Goal: Information Seeking & Learning: Learn about a topic

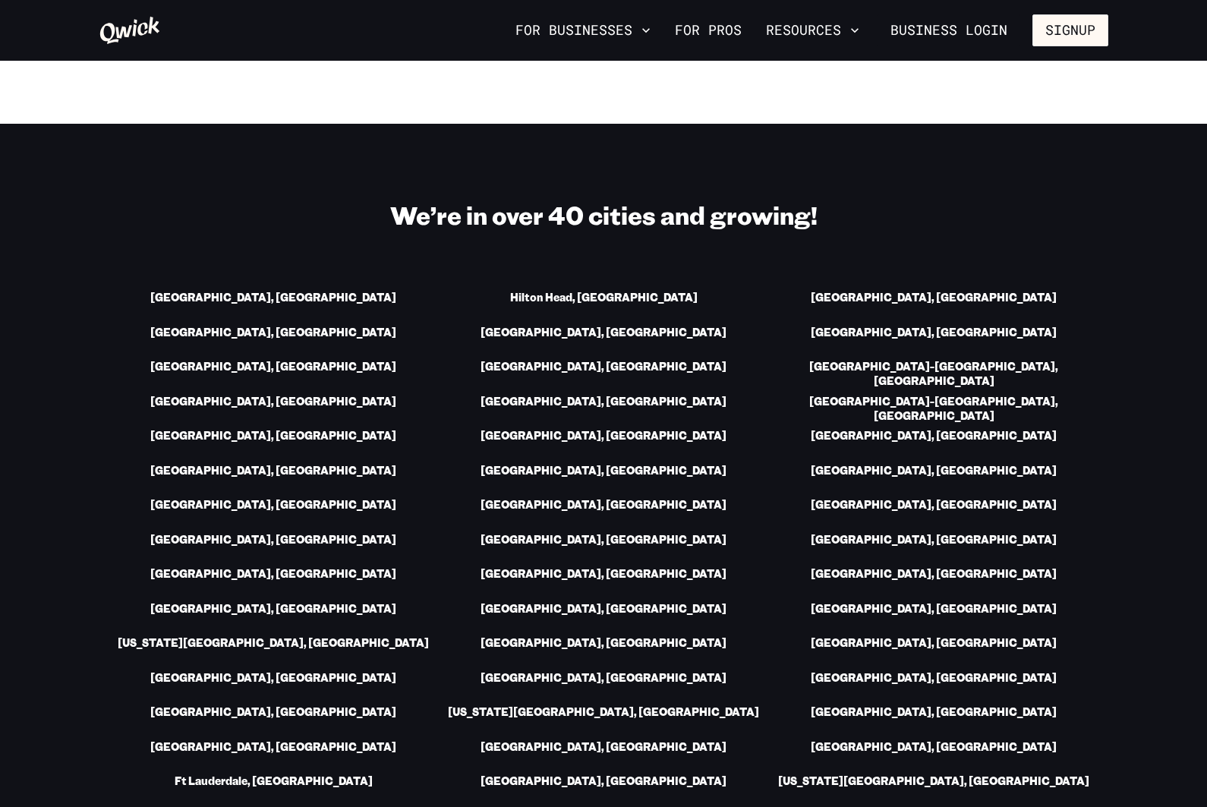
scroll to position [2070, 0]
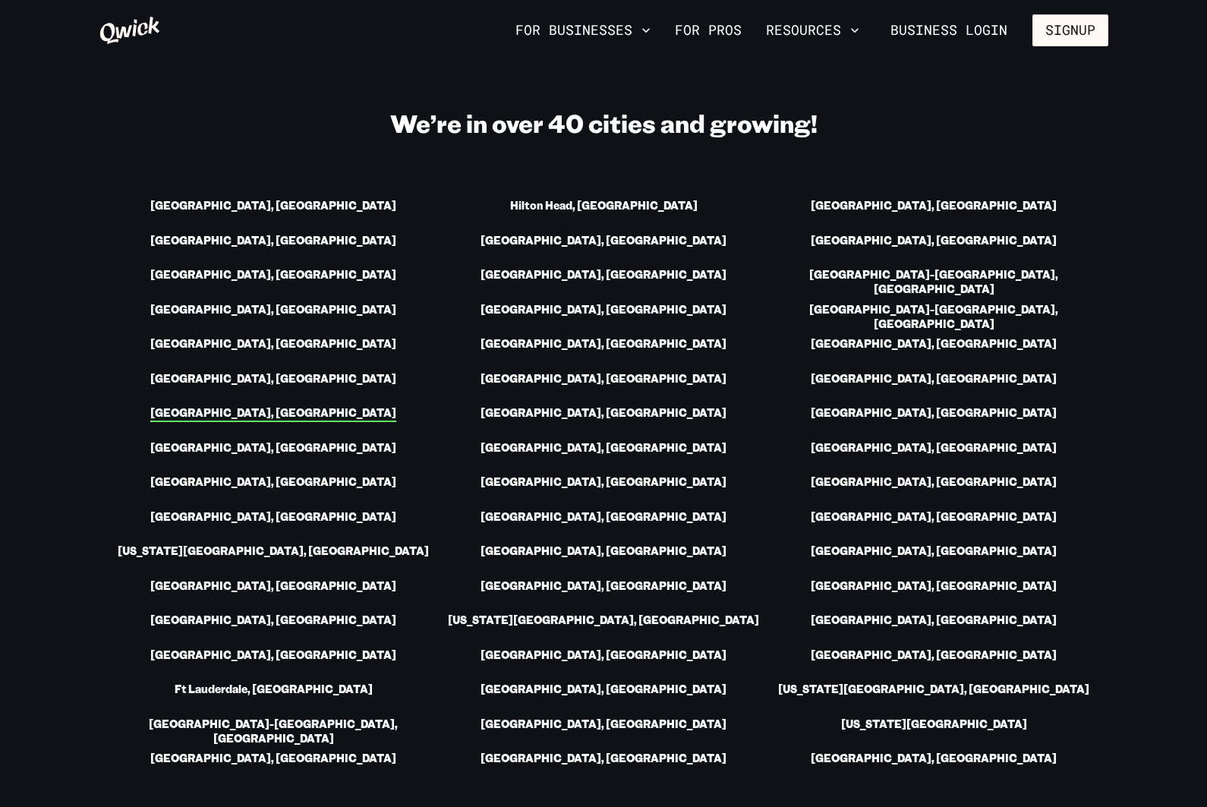
click at [295, 406] on link "[GEOGRAPHIC_DATA], [GEOGRAPHIC_DATA]" at bounding box center [273, 414] width 246 height 16
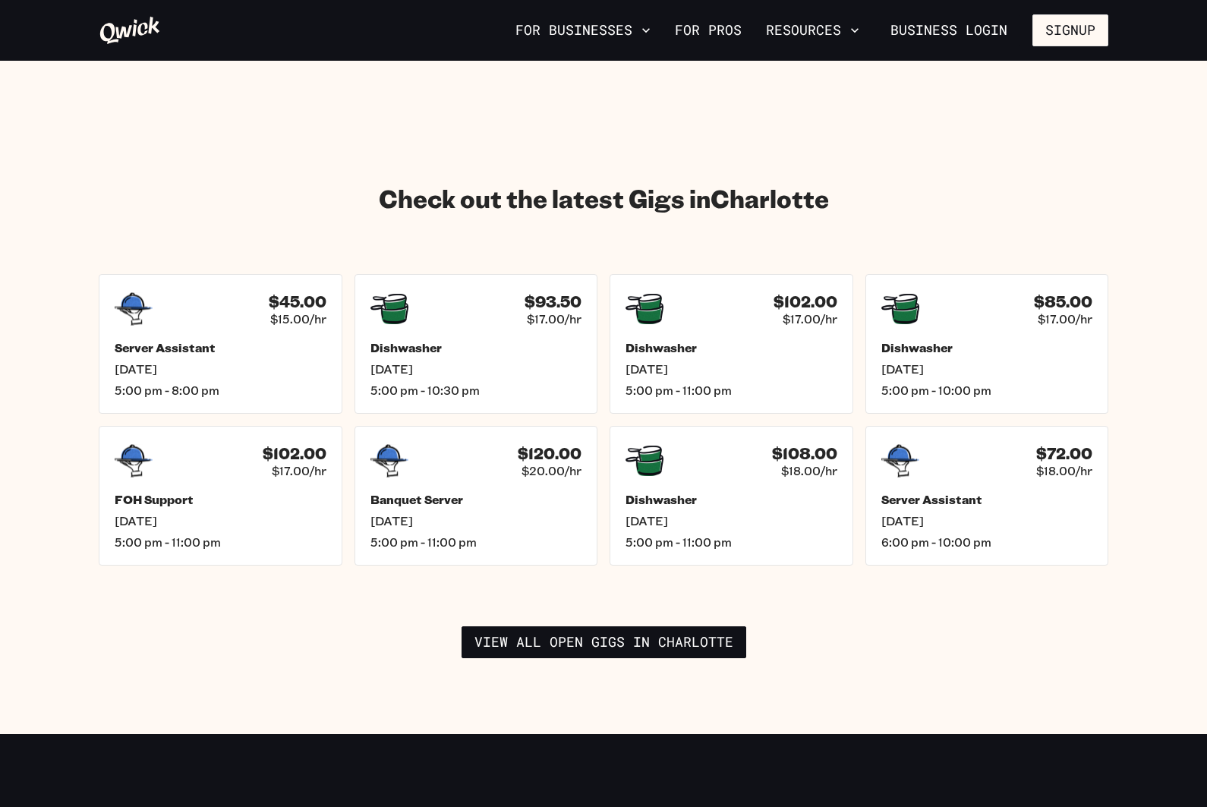
scroll to position [2107, 0]
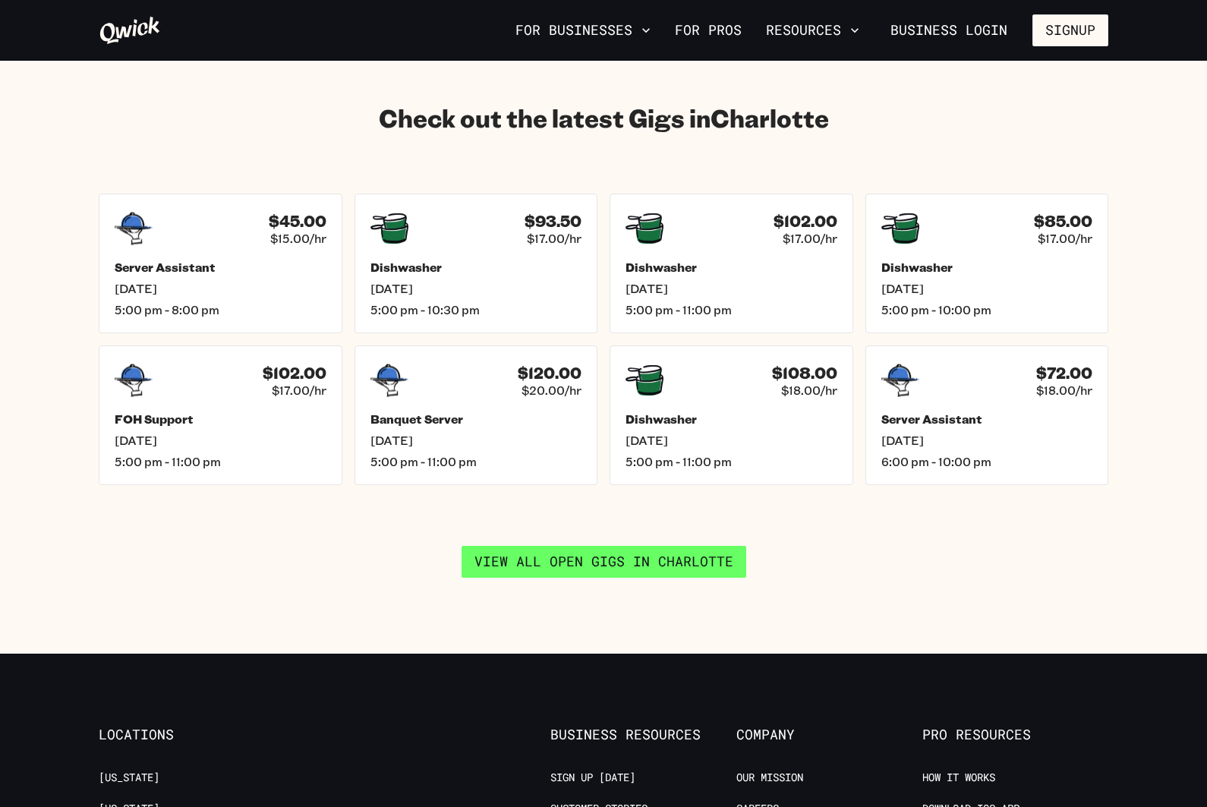
click at [709, 555] on link "View all open gigs in [GEOGRAPHIC_DATA]" at bounding box center [604, 562] width 285 height 32
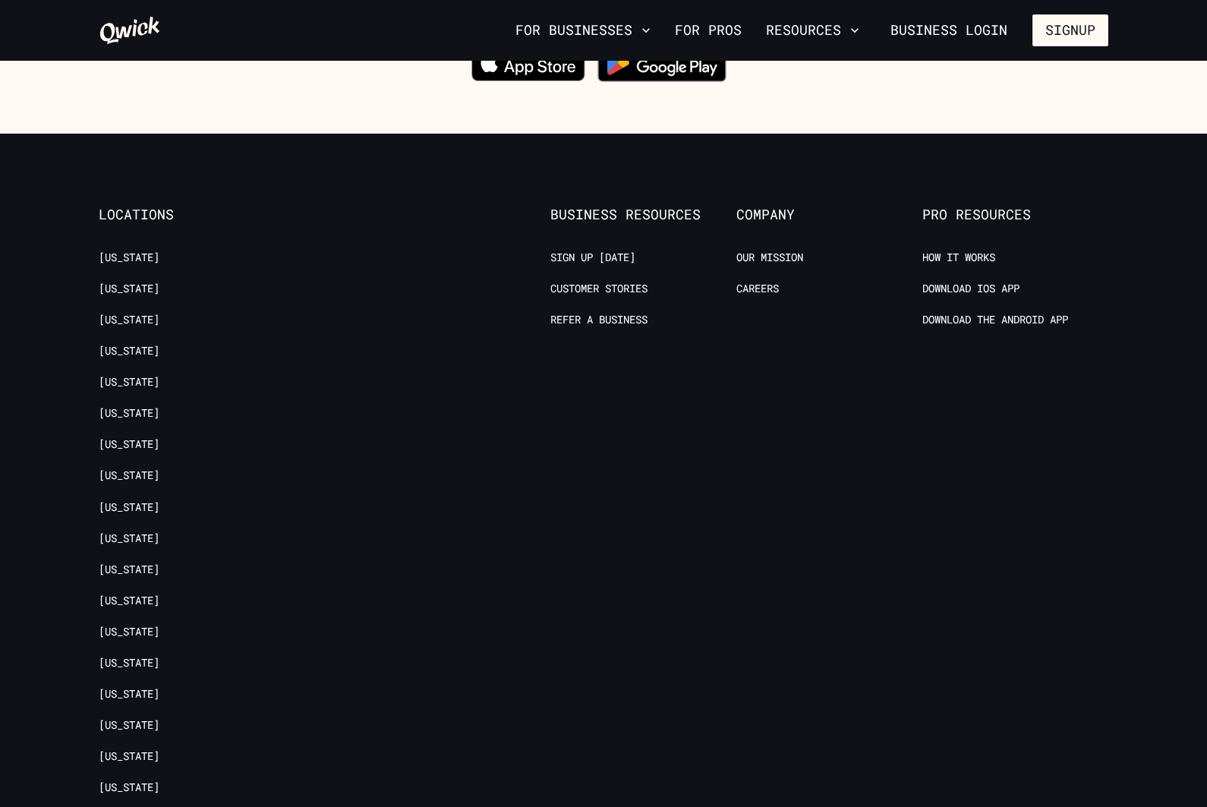
scroll to position [617, 0]
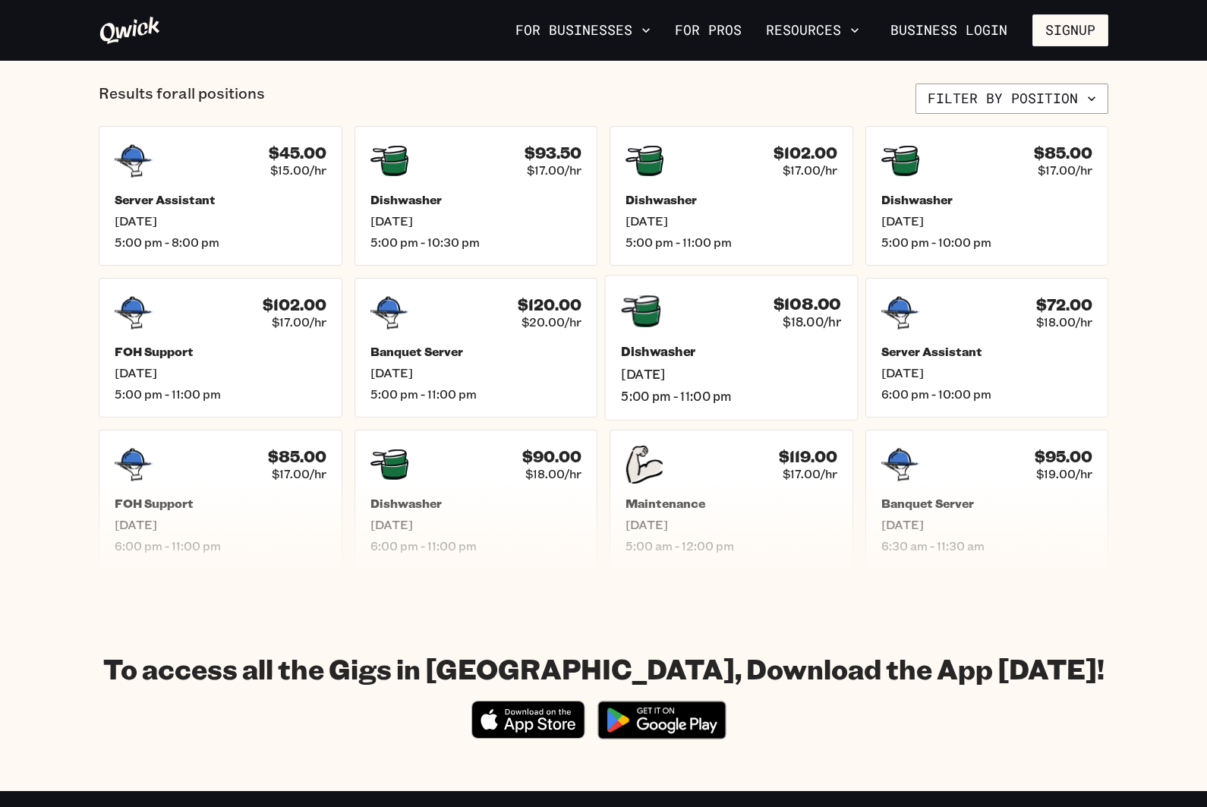
click at [740, 355] on h5 "Dishwasher" at bounding box center [731, 352] width 220 height 16
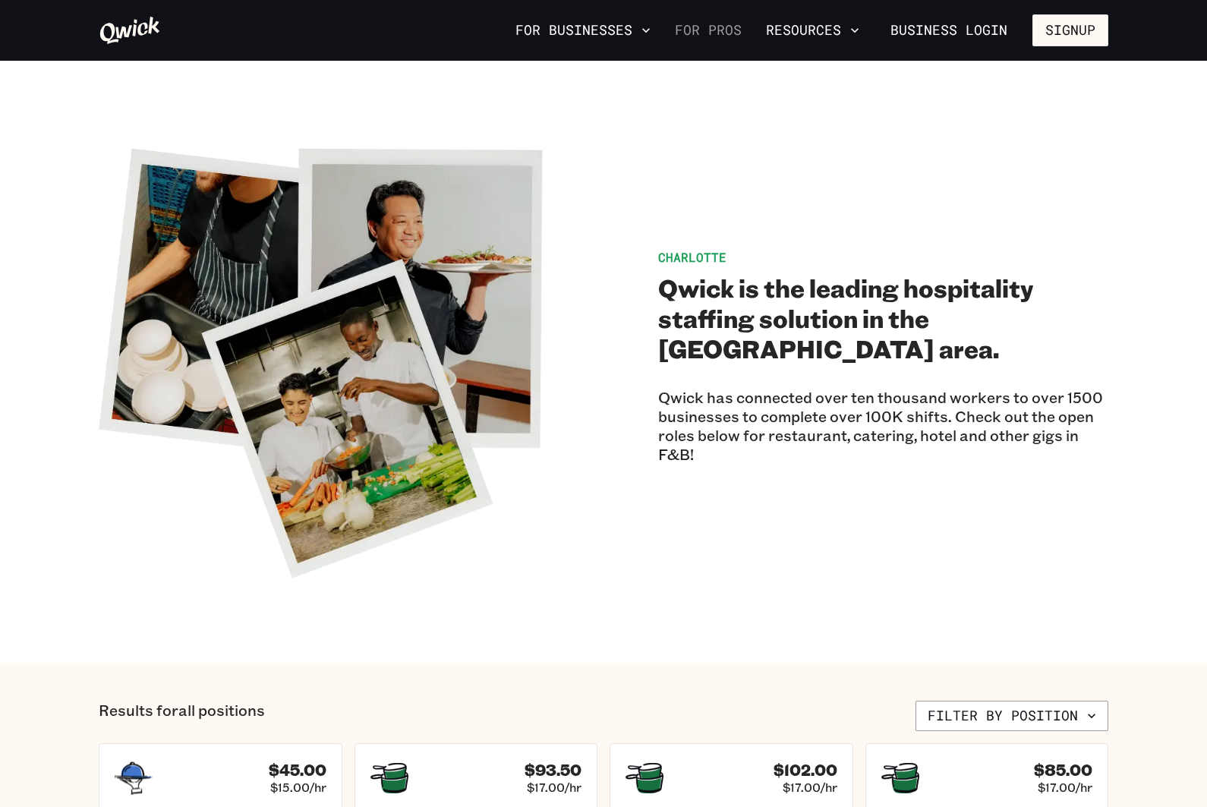
click at [734, 30] on link "For Pros" at bounding box center [708, 30] width 79 height 26
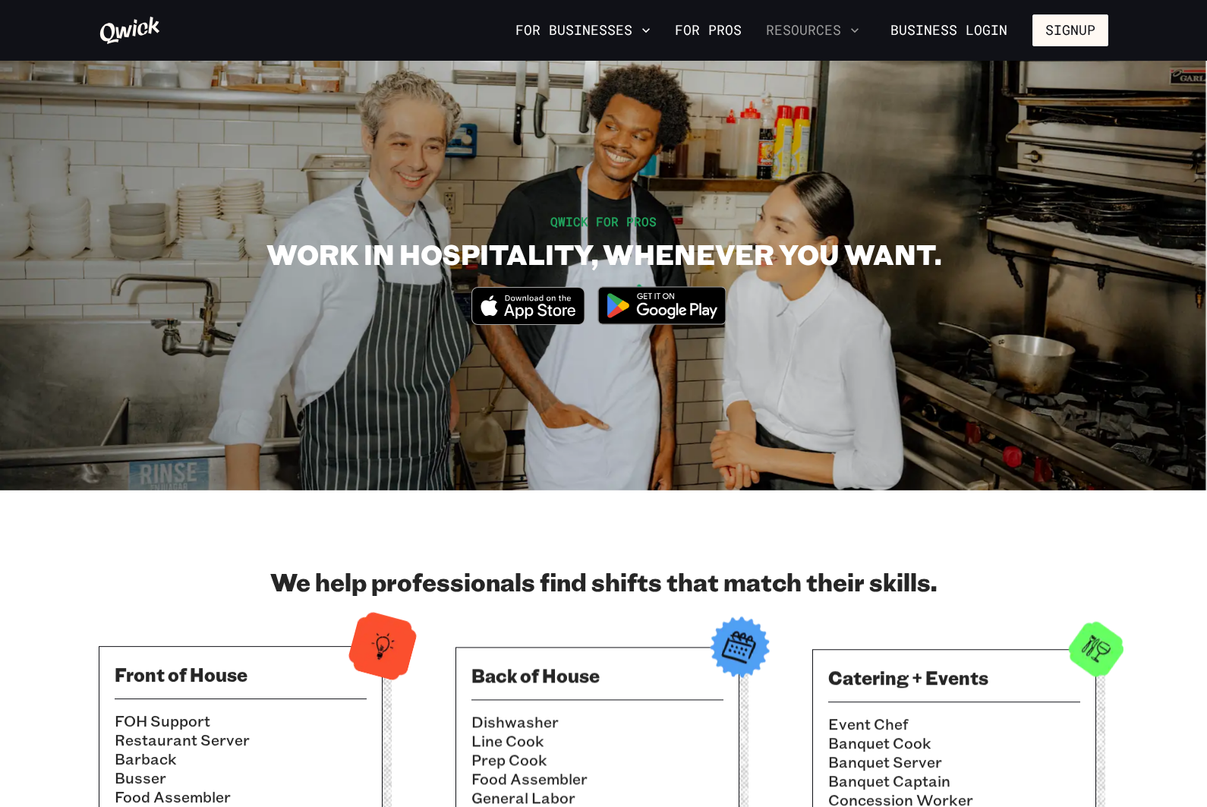
click at [824, 27] on button "Resources" at bounding box center [813, 30] width 106 height 26
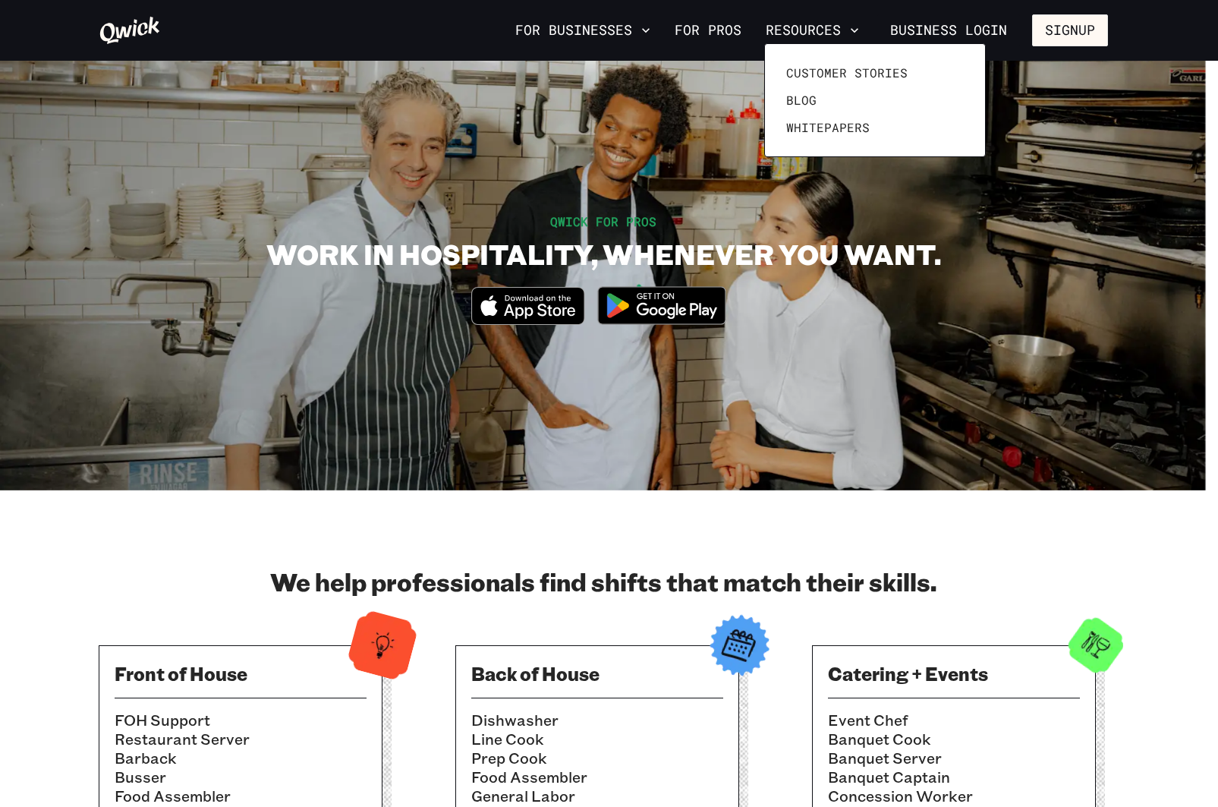
click at [642, 43] on div at bounding box center [609, 403] width 1218 height 807
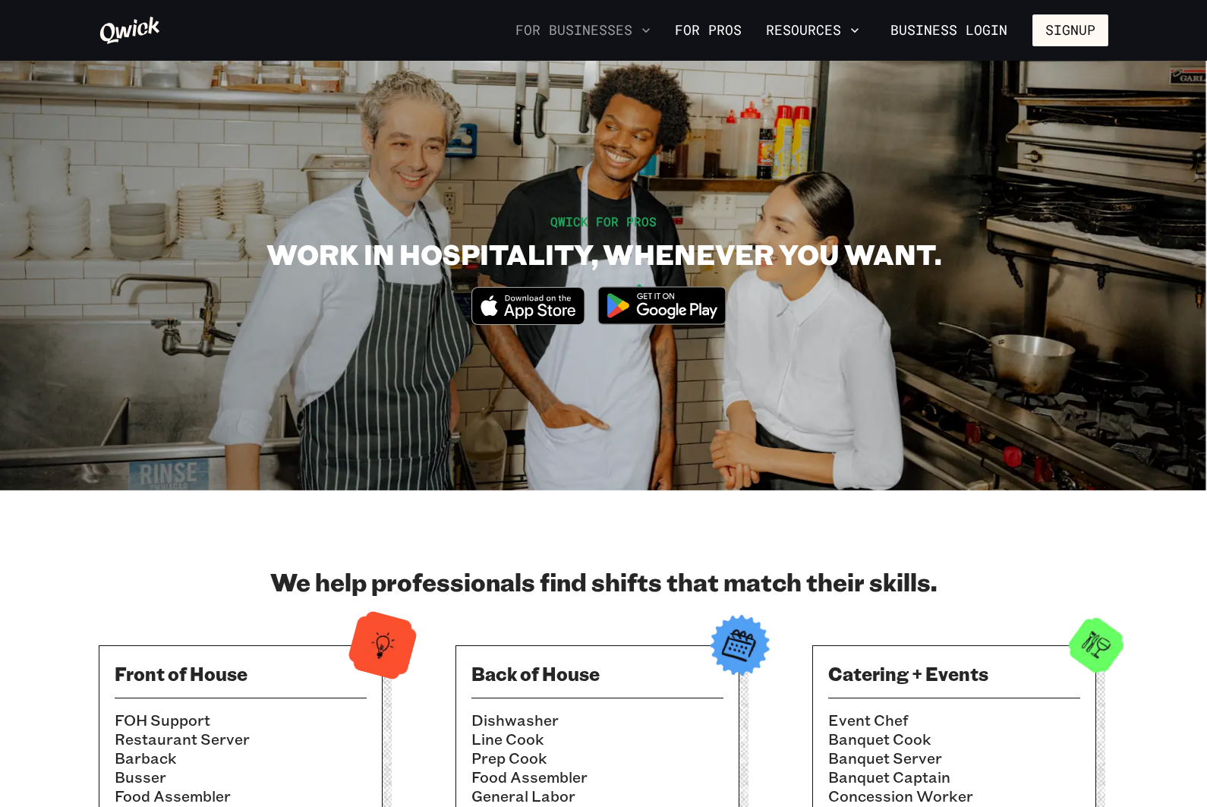
click at [651, 33] on icon "button" at bounding box center [645, 30] width 15 height 15
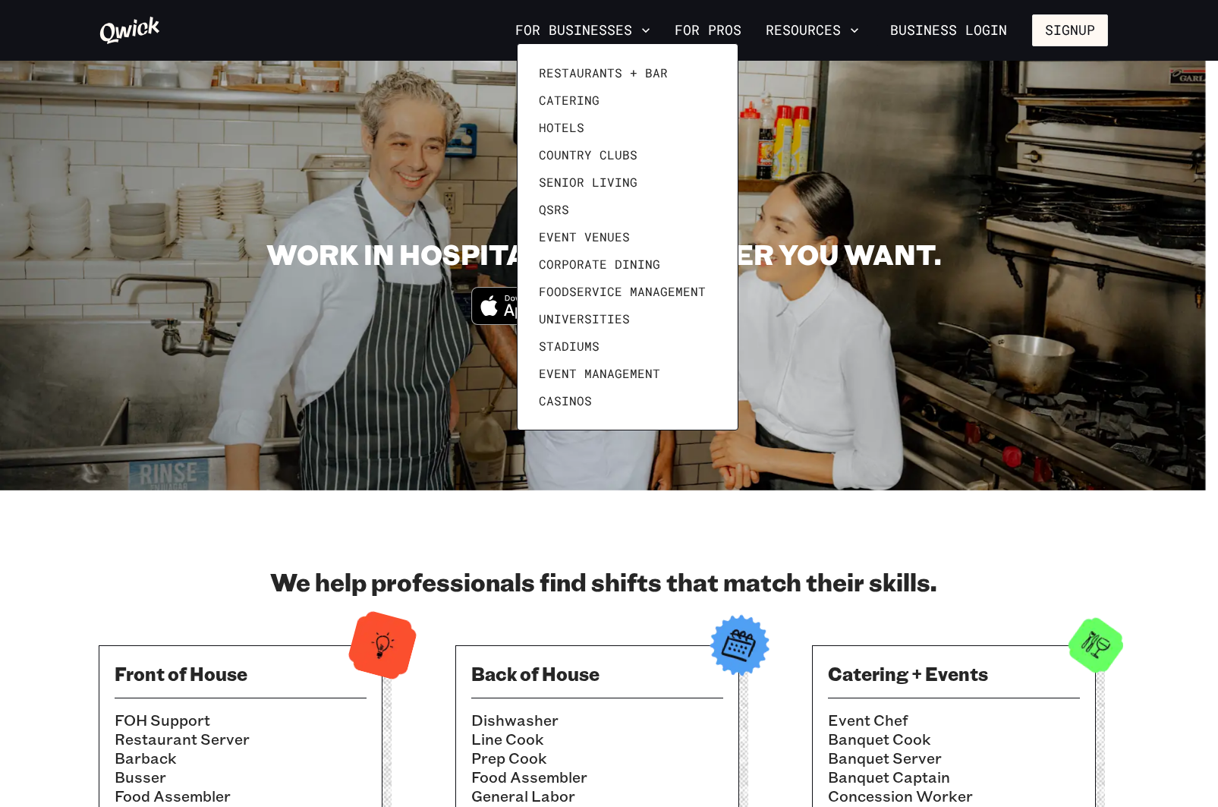
click at [935, 189] on div at bounding box center [609, 403] width 1218 height 807
